Goal: Complete application form

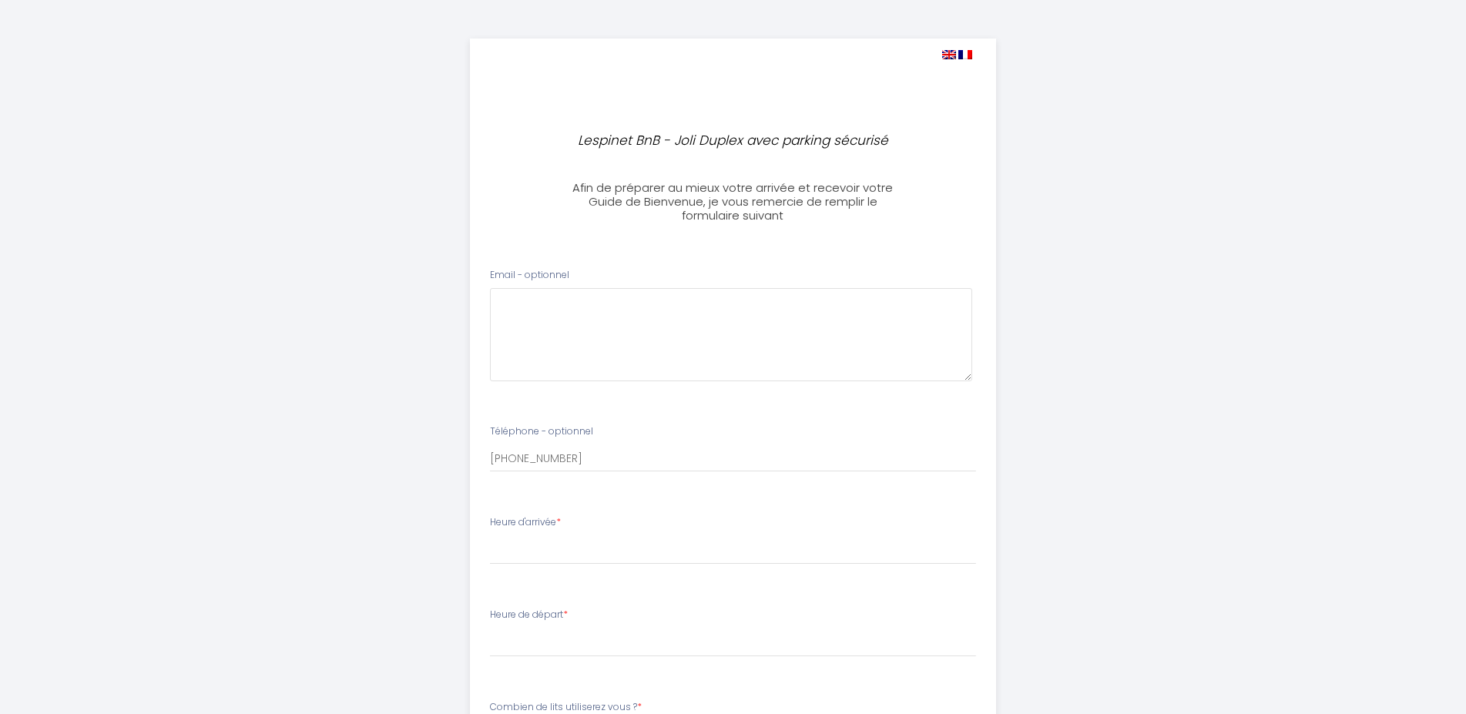
select select
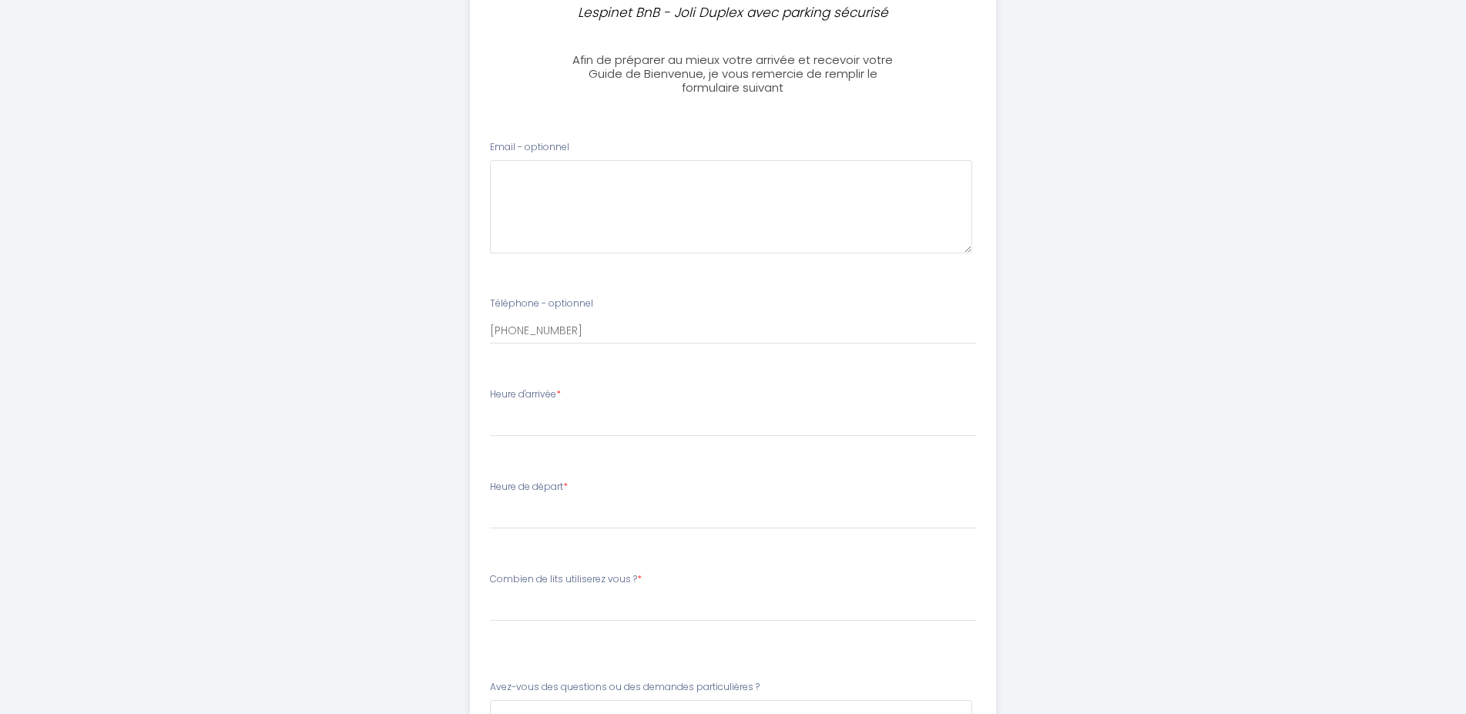
scroll to position [157, 0]
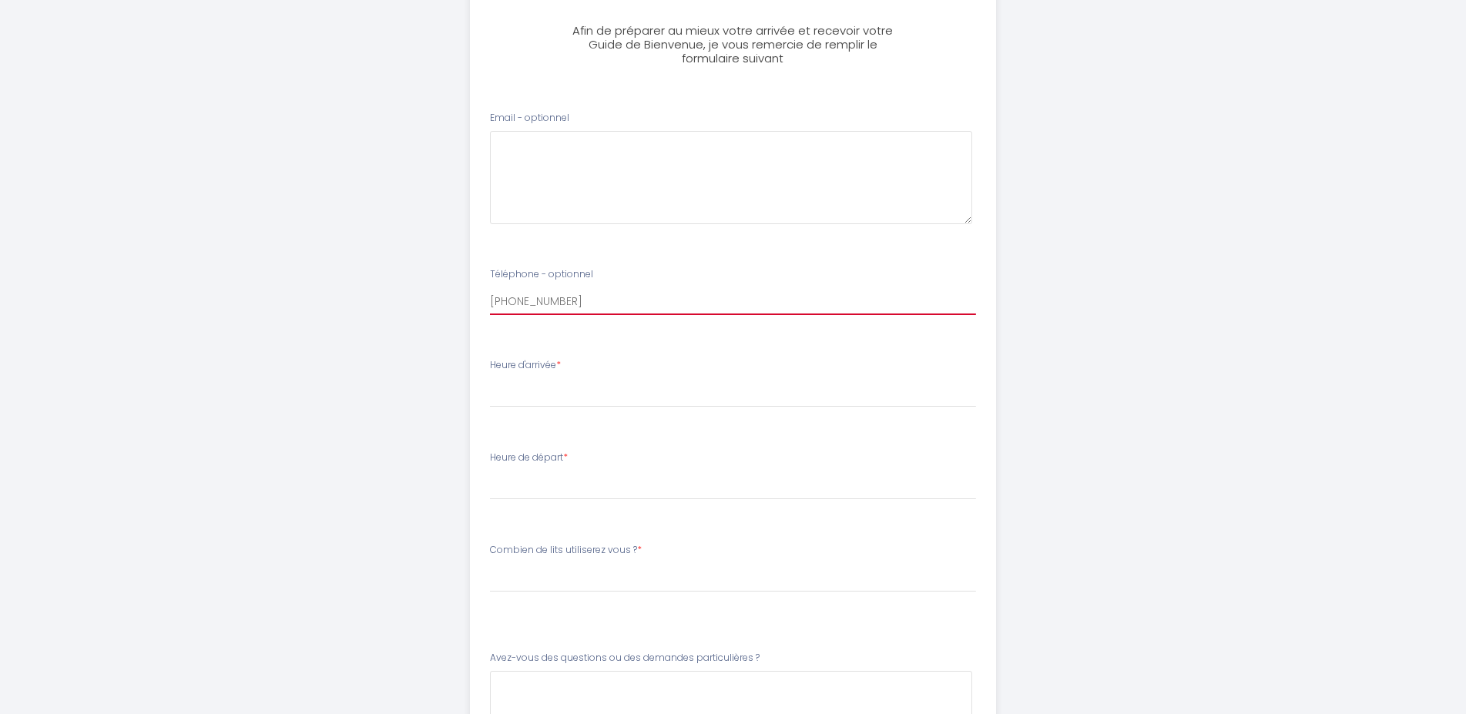
click at [525, 301] on input "[PHONE_NUMBER]" at bounding box center [733, 301] width 486 height 28
type input "[PHONE_NUMBER]"
click at [490, 378] on select "16:00 16:30 17:00 17:30 18:00 18:30 19:00 19:30 20:00 20:30 21:00 21:30 22:00 2…" at bounding box center [733, 392] width 486 height 29
select select "23:00"
click option "23:00" at bounding box center [0, 0] width 0 height 0
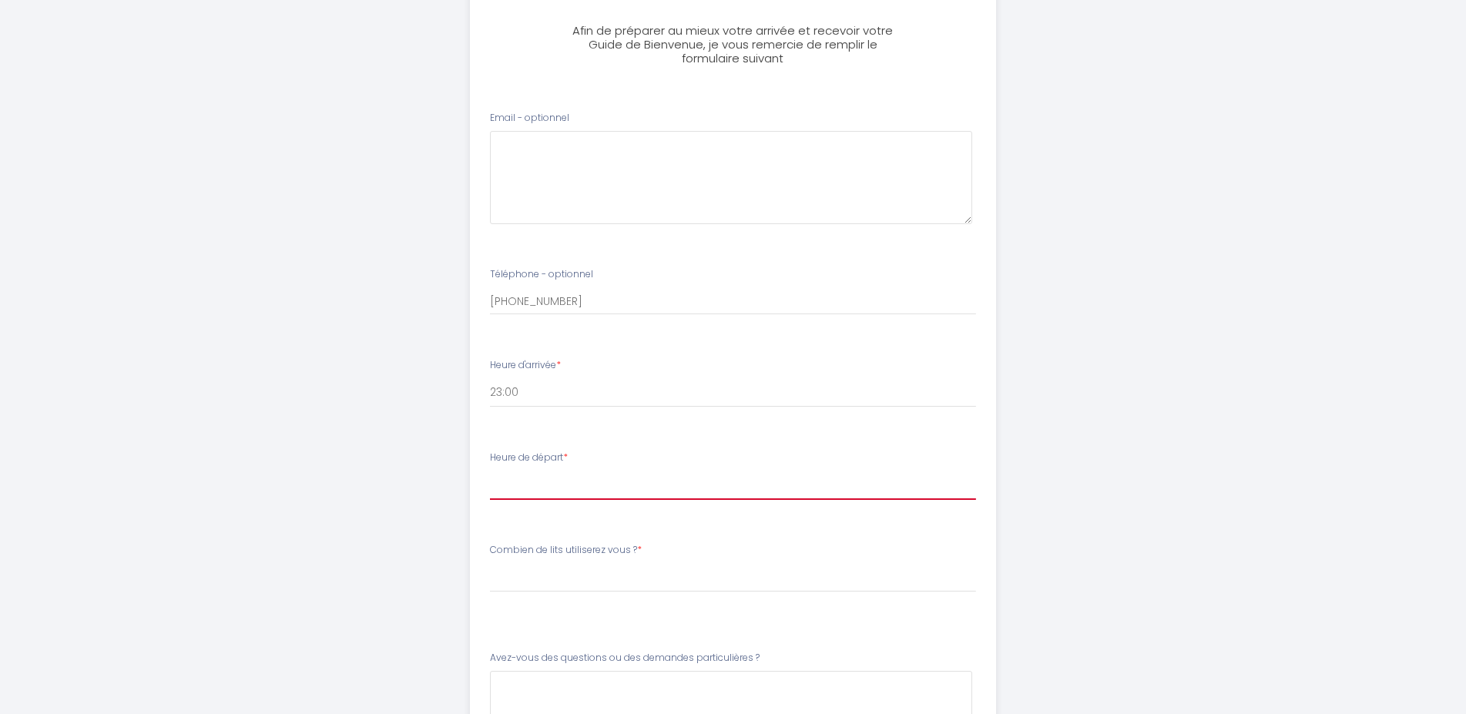
click at [490, 471] on select "00:00 00:30 01:00 01:30 02:00 02:30 03:00 03:30 04:00 04:30 05:00 05:30 06:00 0…" at bounding box center [733, 485] width 486 height 29
select select "08:00"
click option "08:00" at bounding box center [0, 0] width 0 height 0
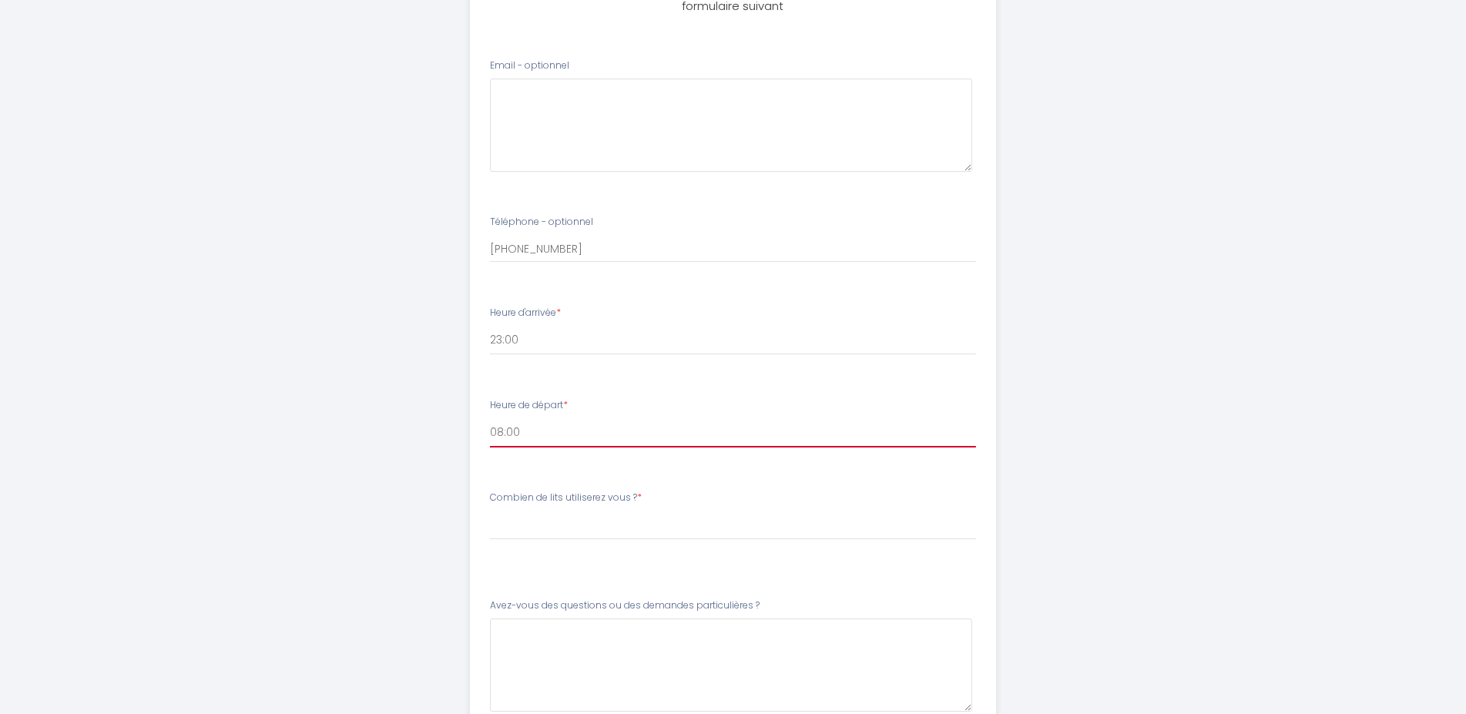
scroll to position [236, 0]
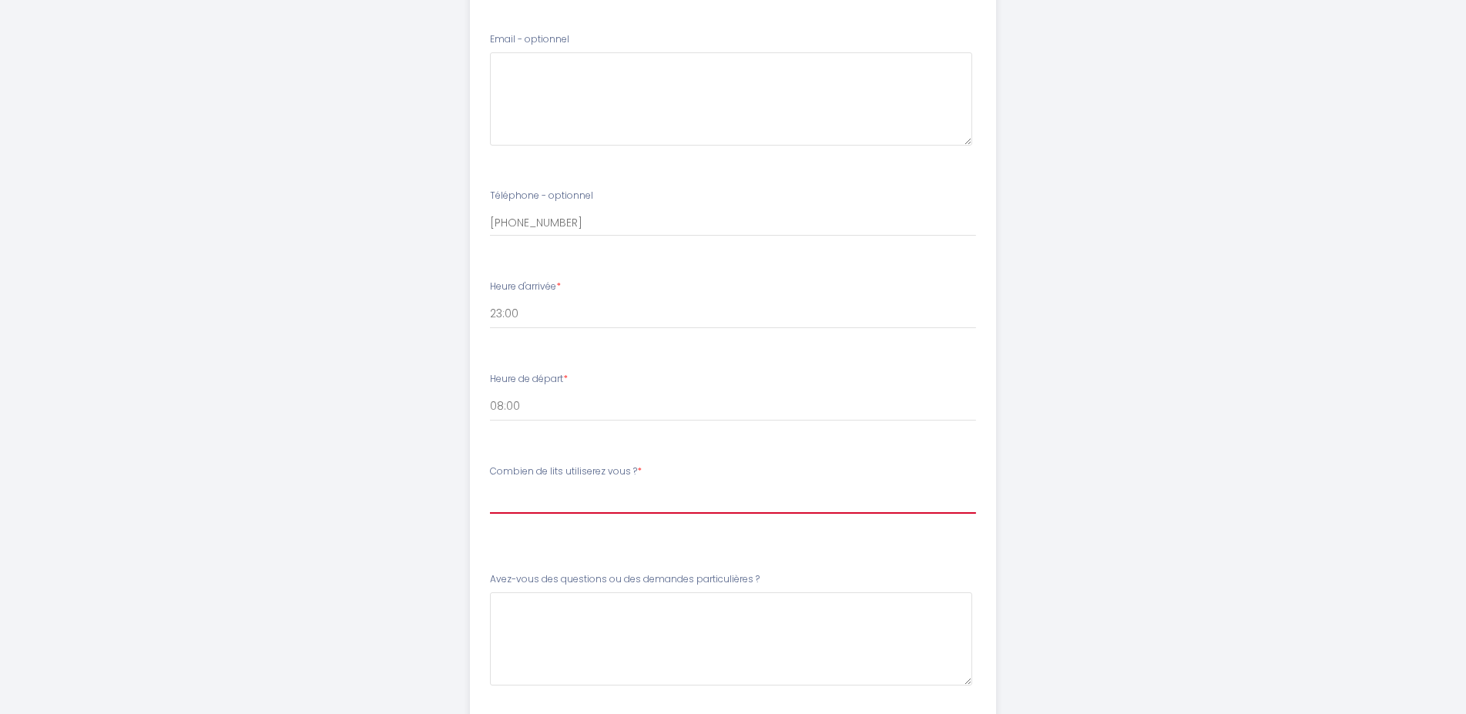
click at [490, 485] on select "[PERSON_NAME] de lits utiliserez vous ? 1 lit double 1 lit double + 1 canapé lit" at bounding box center [733, 499] width 486 height 29
select select "1 lit double + 1 canapé lit"
click option "1 lit double + 1 canapé lit" at bounding box center [0, 0] width 0 height 0
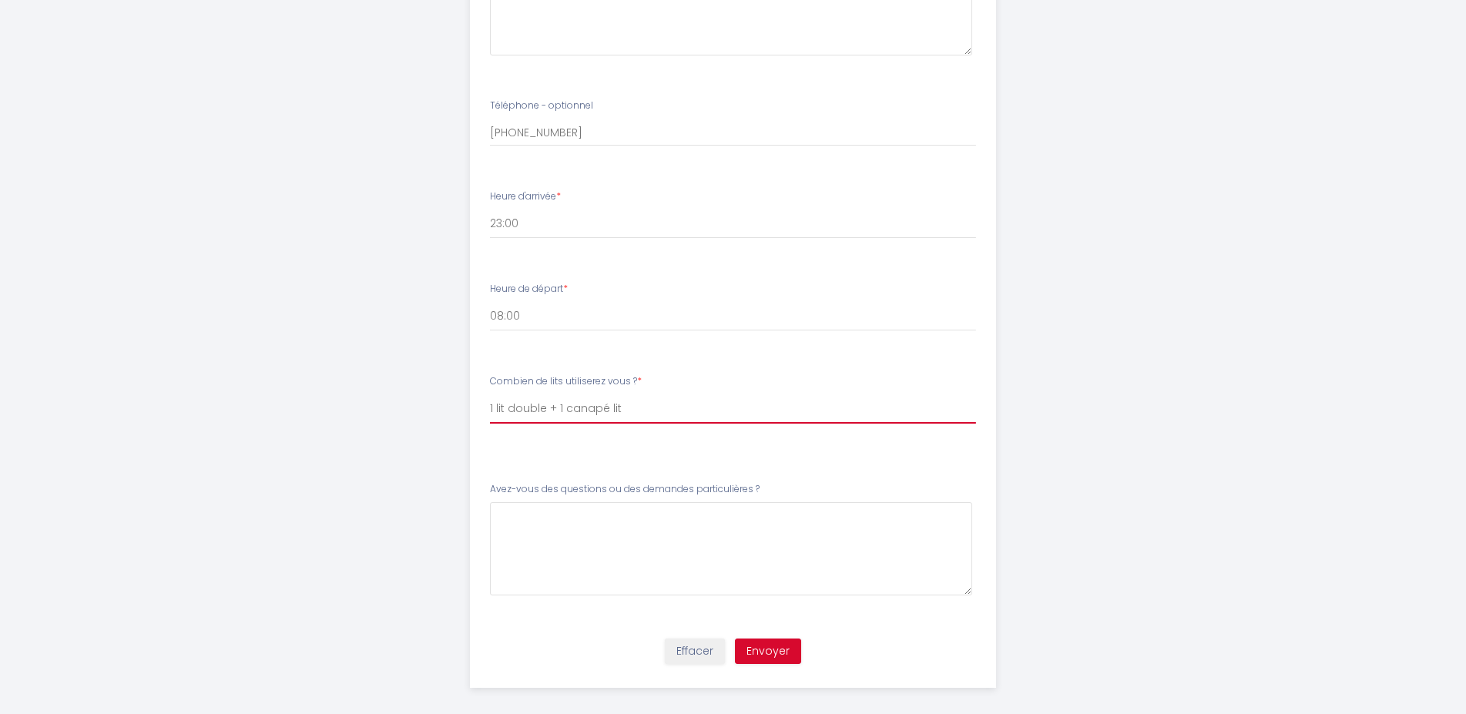
scroll to position [338, 0]
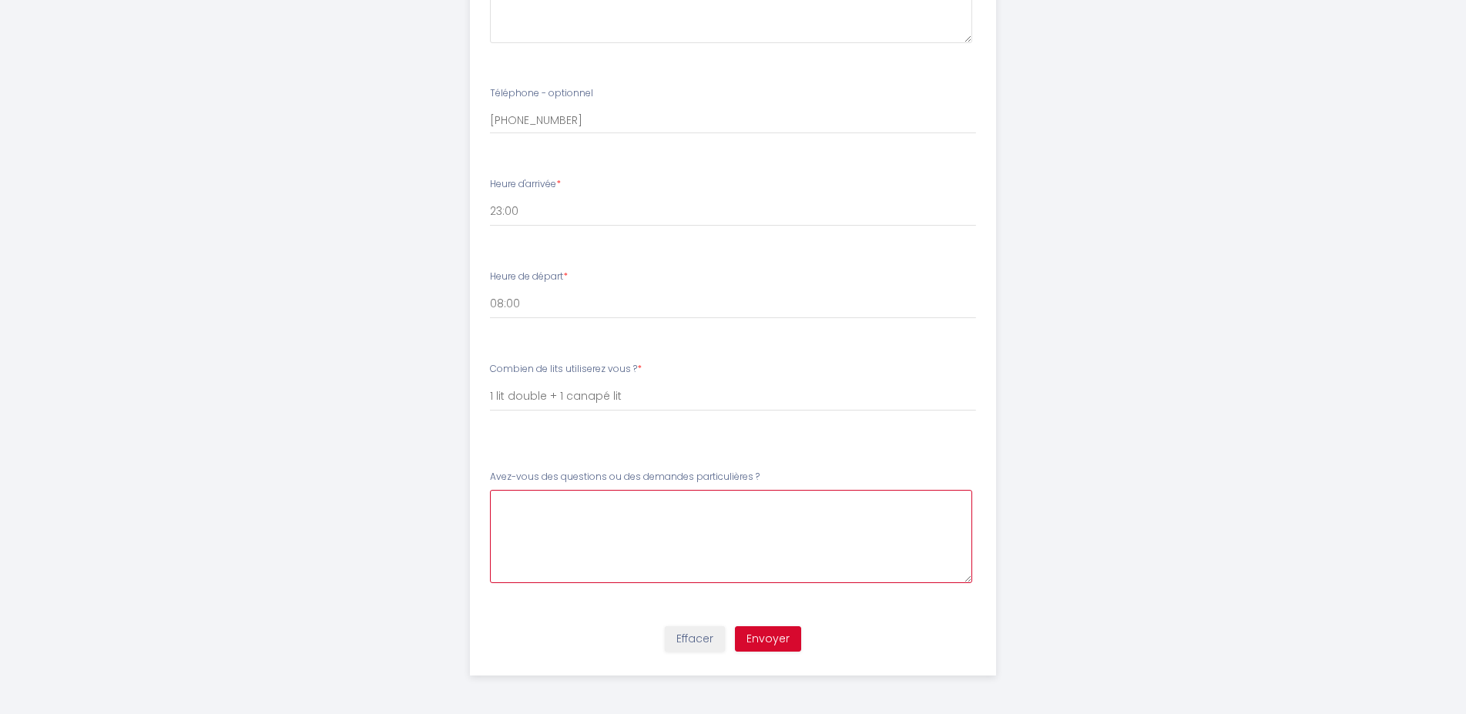
click at [582, 508] on \?5 at bounding box center [731, 536] width 482 height 93
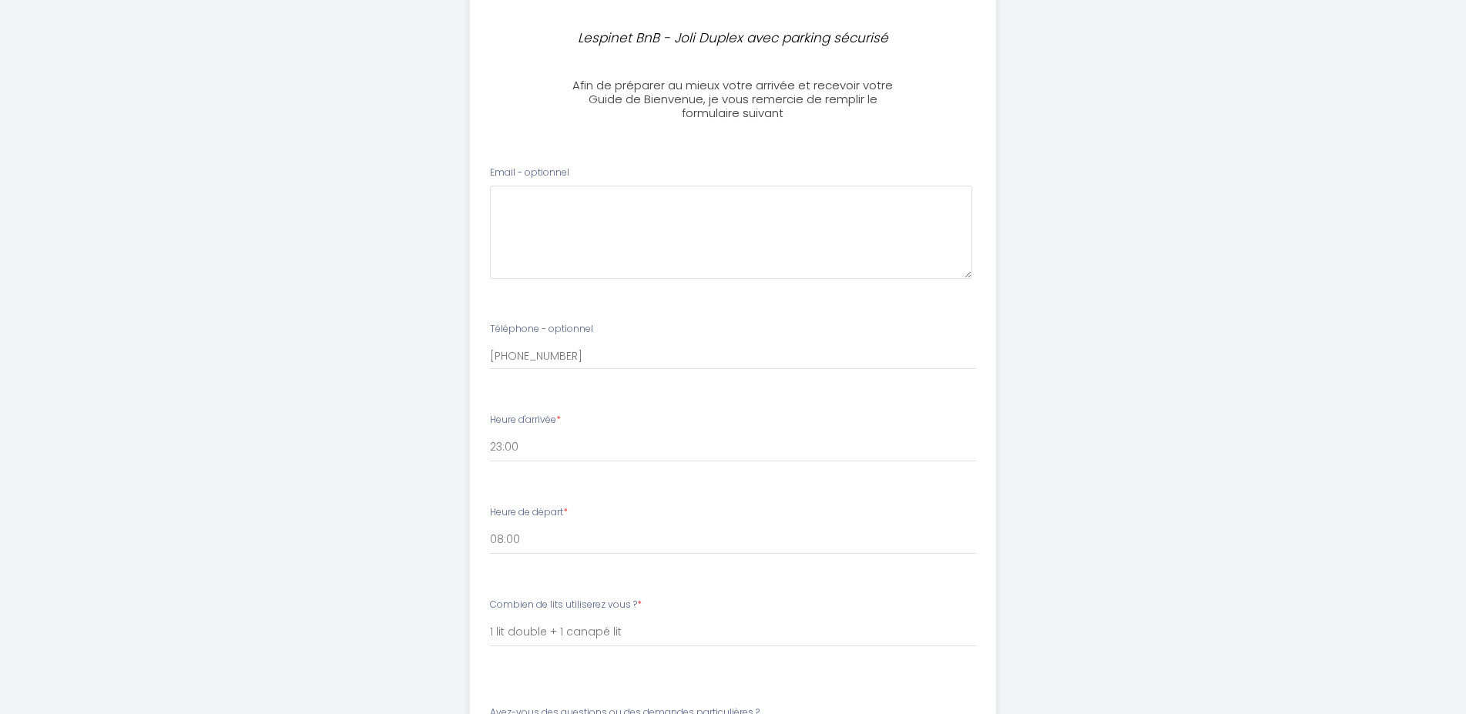
type \?5 "Pas spécialement, juste on arrive tard, j'imagine qu'il y a une boîte à clés ? …"
click at [551, 206] on optionnel0 at bounding box center [731, 232] width 482 height 93
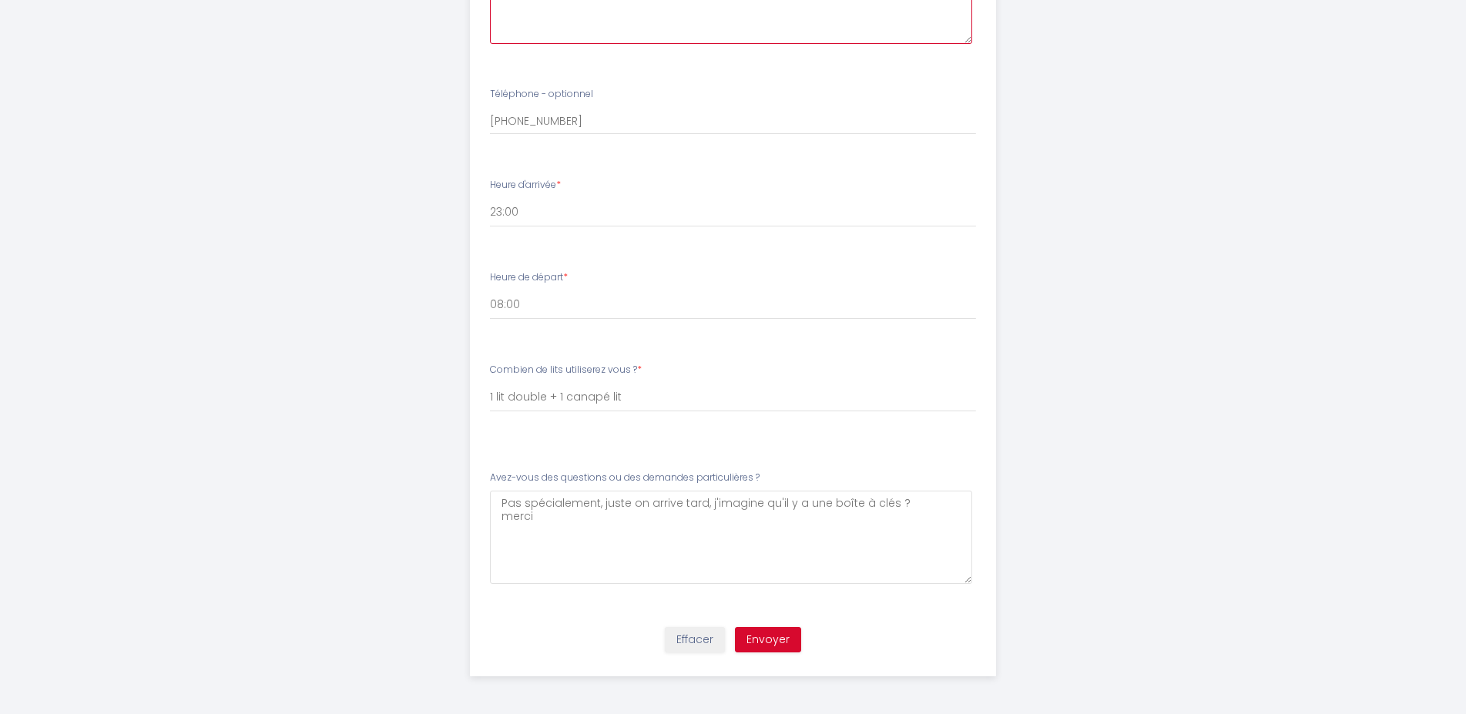
scroll to position [338, 0]
type optionnel0 "[PERSON_NAME][EMAIL_ADDRESS][DOMAIN_NAME]"
click at [774, 635] on button "Envoyer" at bounding box center [768, 639] width 66 height 26
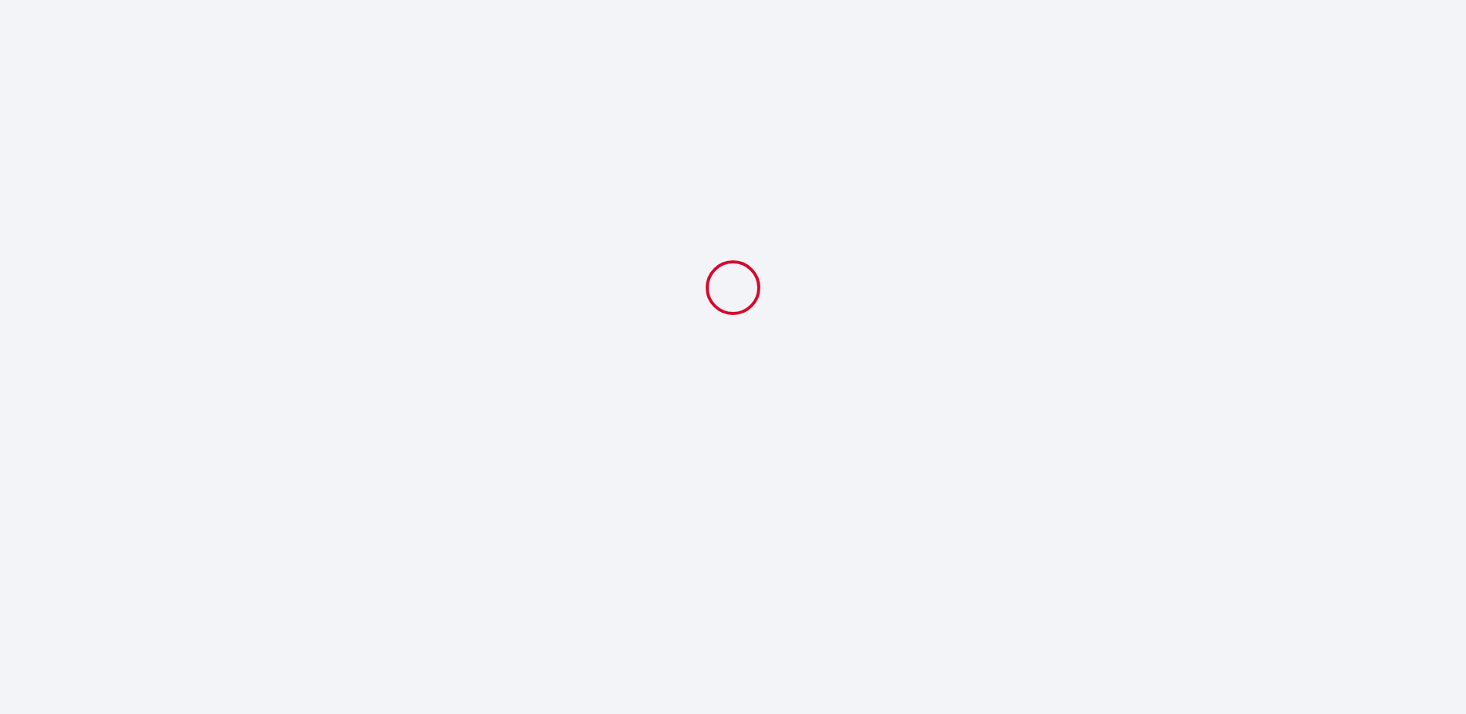
scroll to position [0, 0]
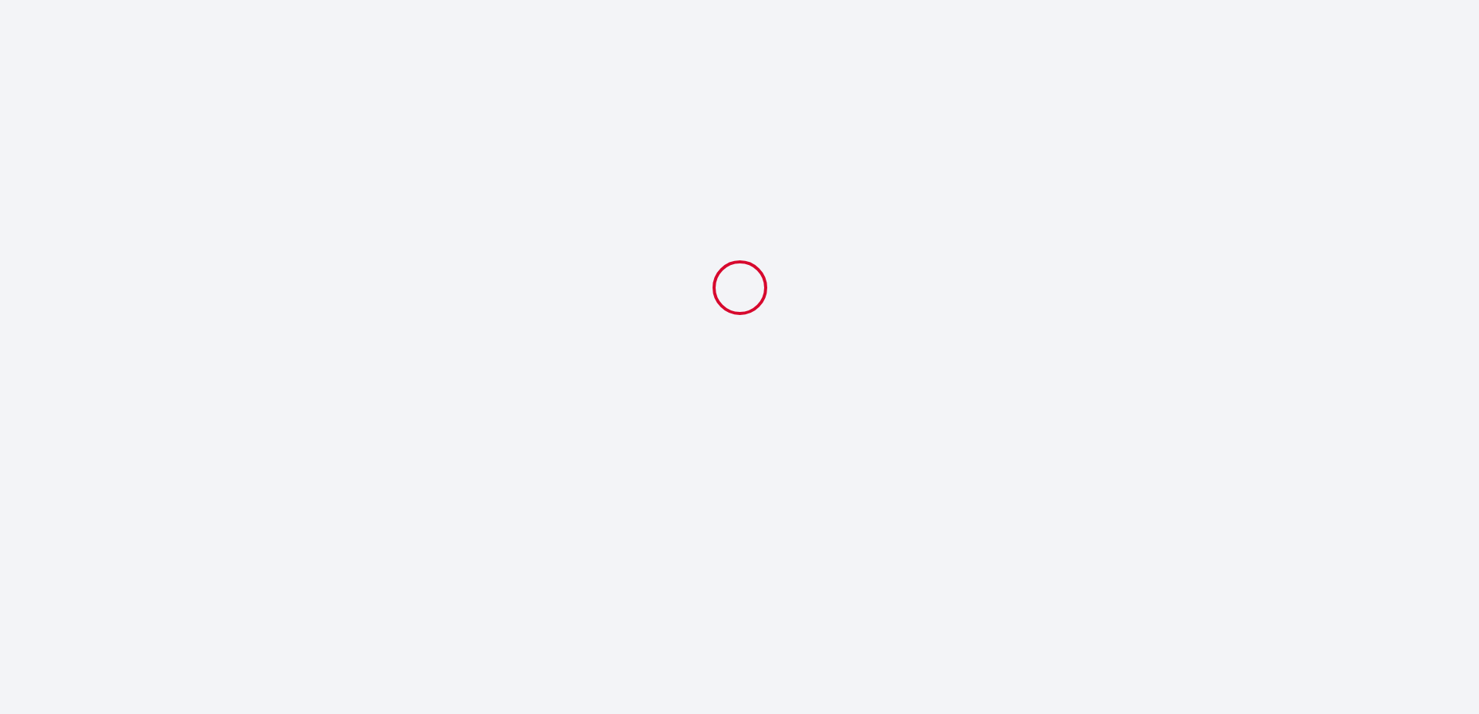
select select "23:00"
select select "08:00"
select select "1 lit double + 1 canapé lit"
